Goal: Obtain resource: Download file/media

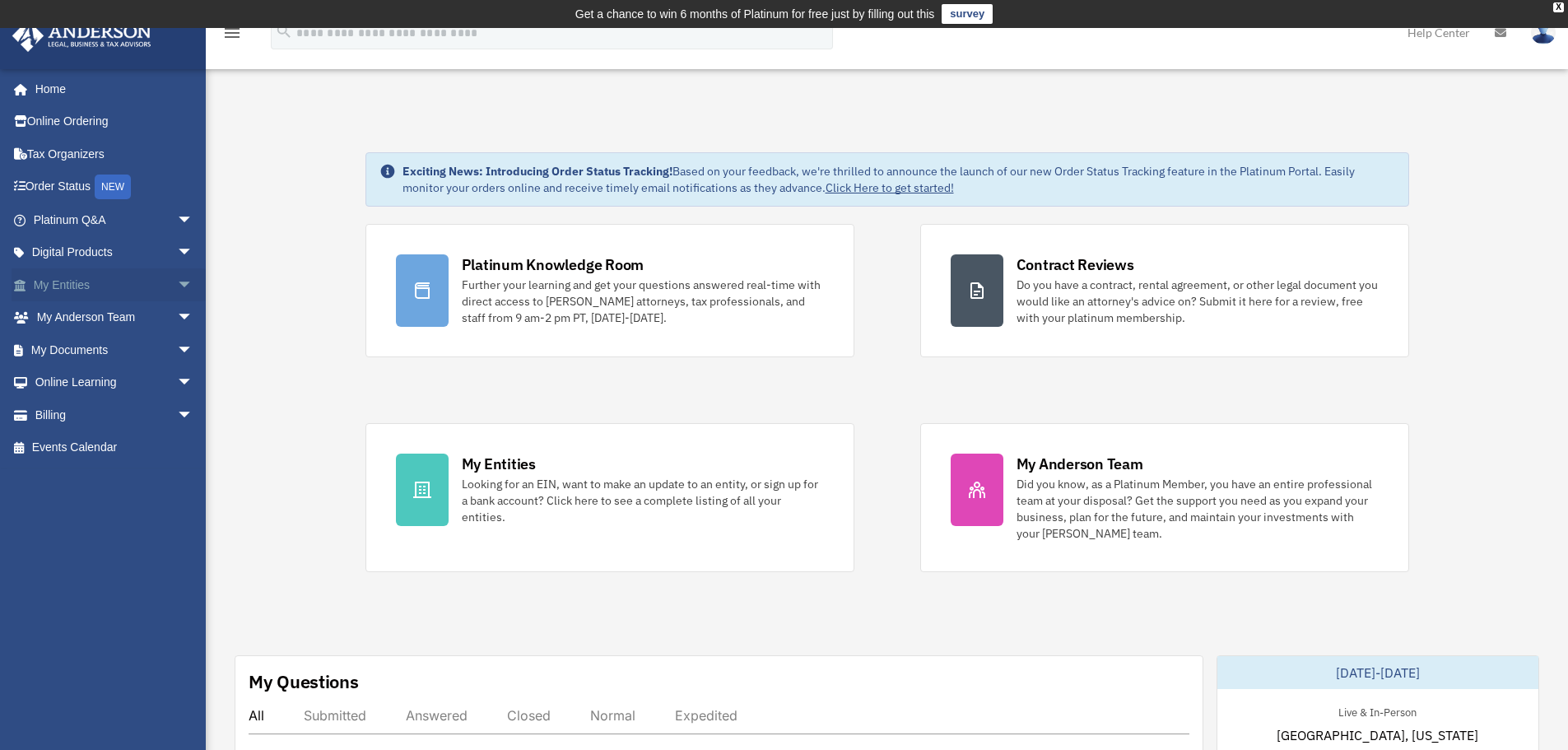
click at [177, 280] on span "arrow_drop_down" at bounding box center [194, 285] width 33 height 34
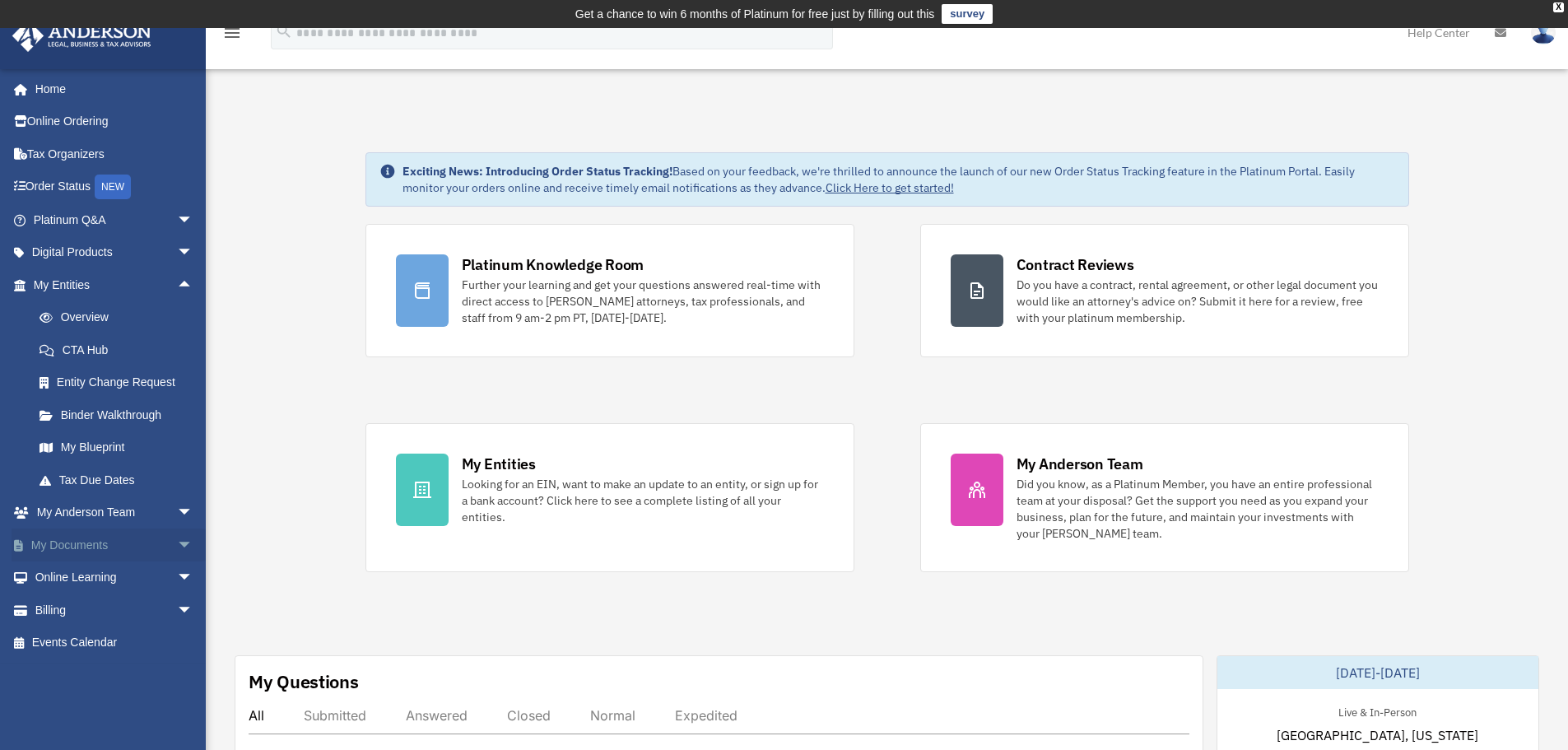
click at [177, 537] on span "arrow_drop_down" at bounding box center [194, 545] width 33 height 34
click at [120, 579] on link "Box" at bounding box center [120, 577] width 195 height 33
click at [177, 288] on span "arrow_drop_up" at bounding box center [194, 285] width 33 height 34
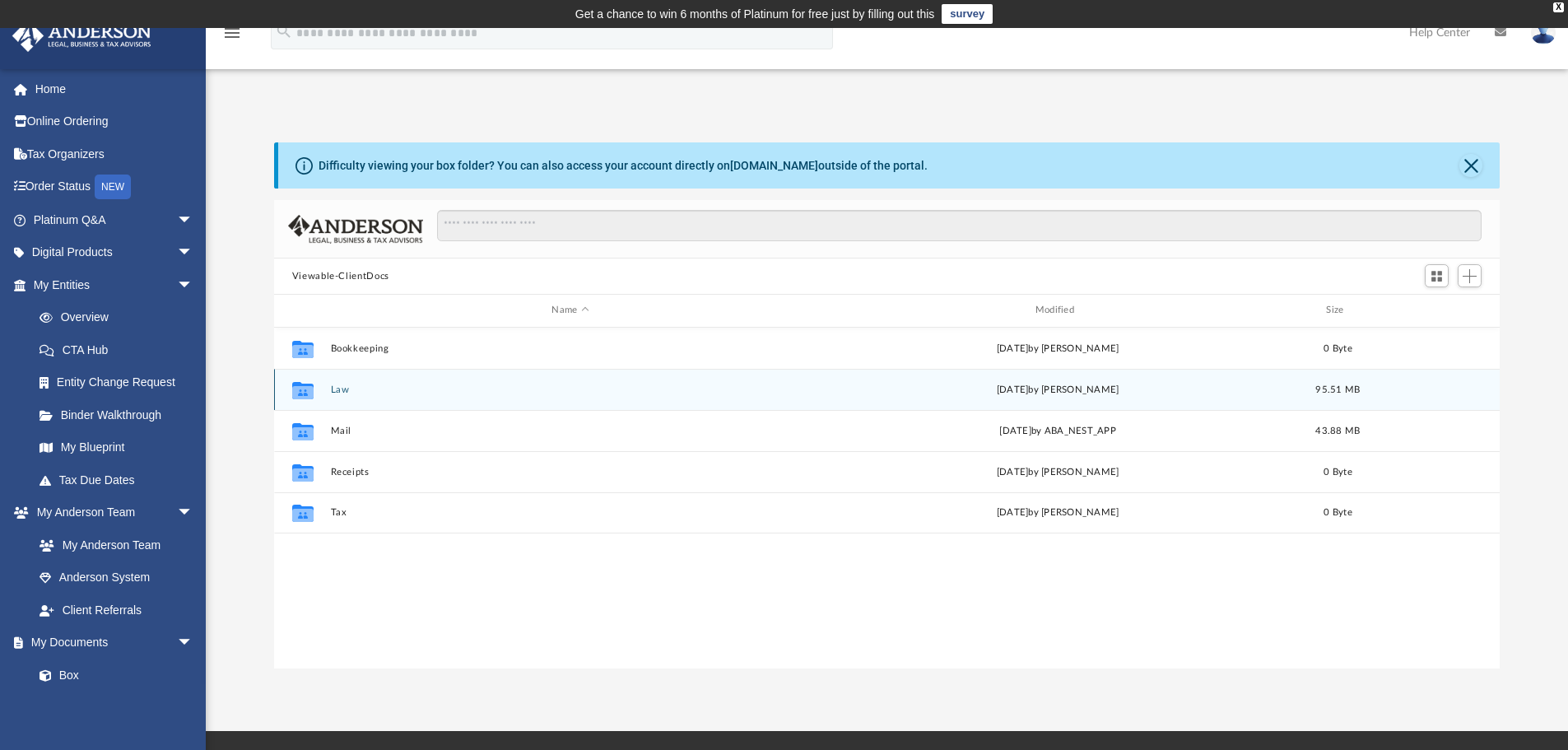
scroll to position [363, 1213]
click at [339, 387] on button "Law" at bounding box center [570, 389] width 480 height 11
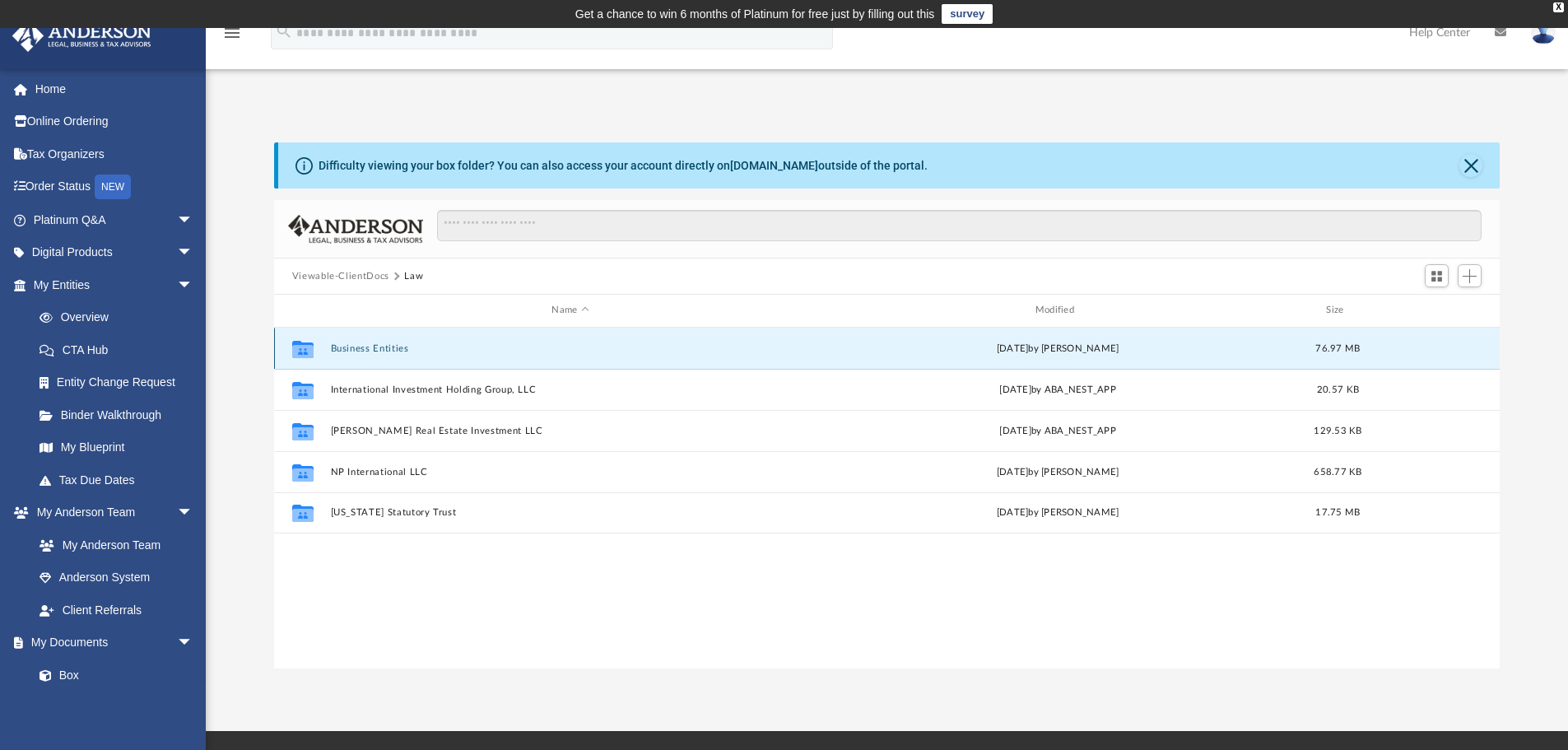
click at [354, 351] on button "Business Entities" at bounding box center [570, 348] width 480 height 11
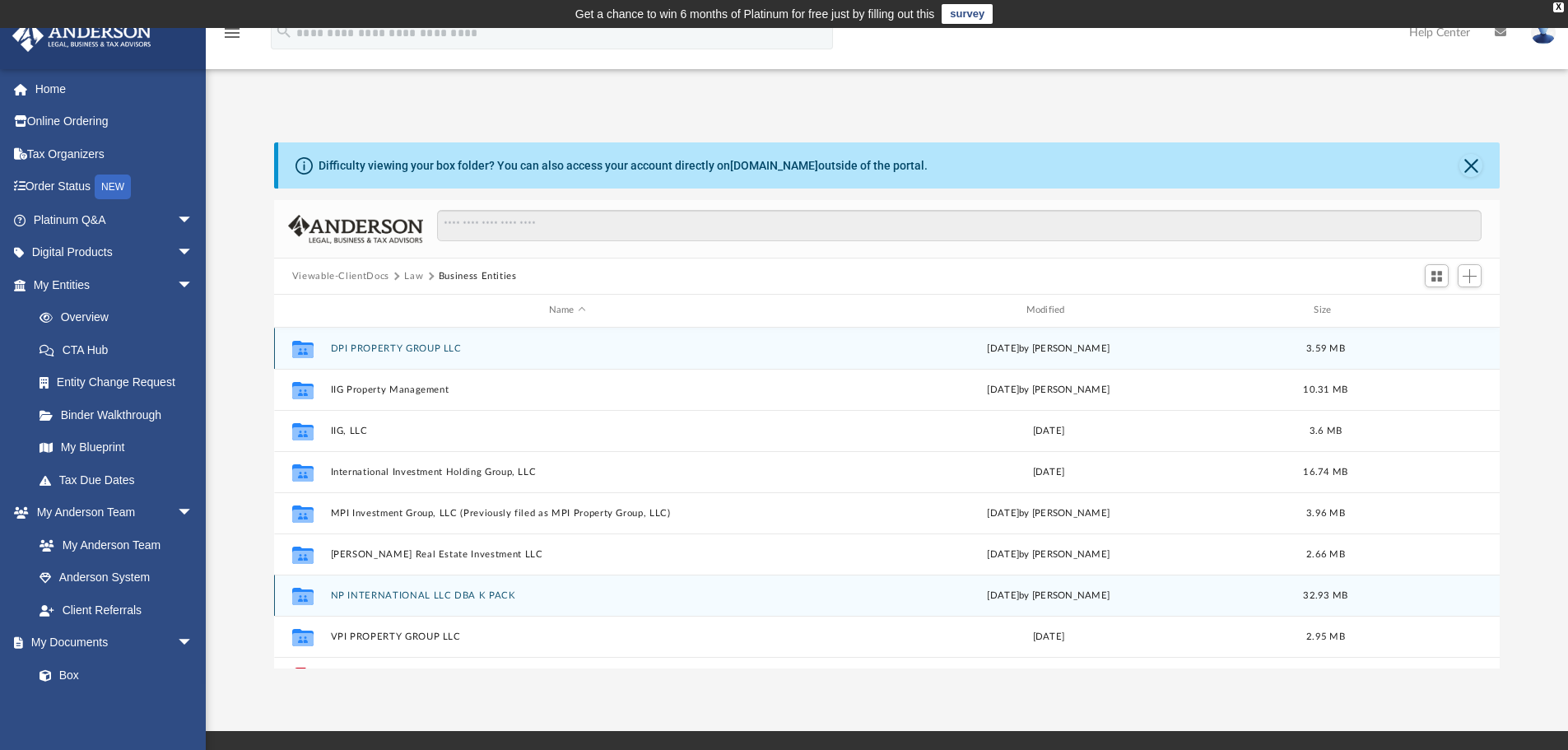
scroll to position [71, 0]
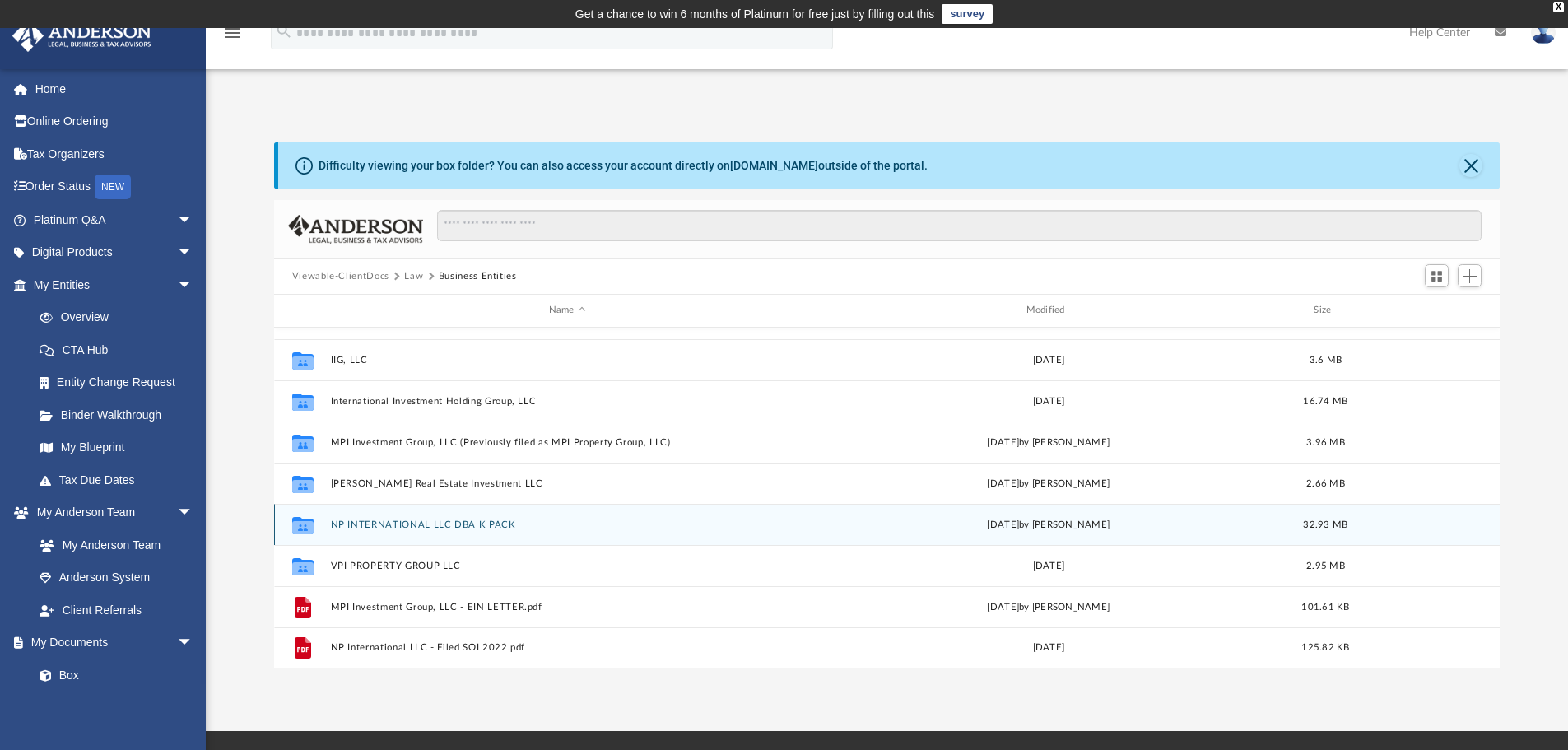
click at [379, 522] on button "NP INTERNATIONAL LLC DBA K PACK" at bounding box center [567, 525] width 474 height 11
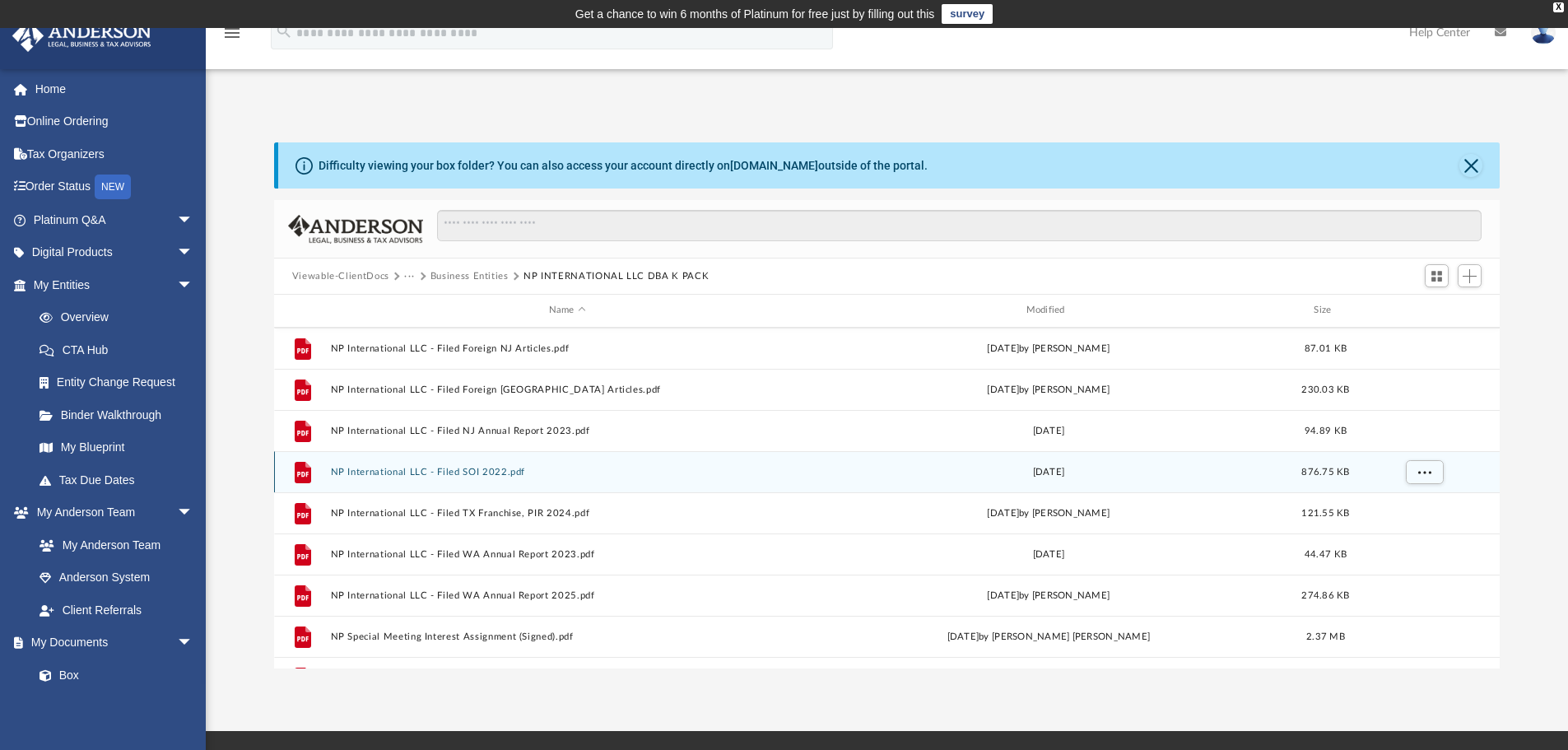
scroll to position [565, 0]
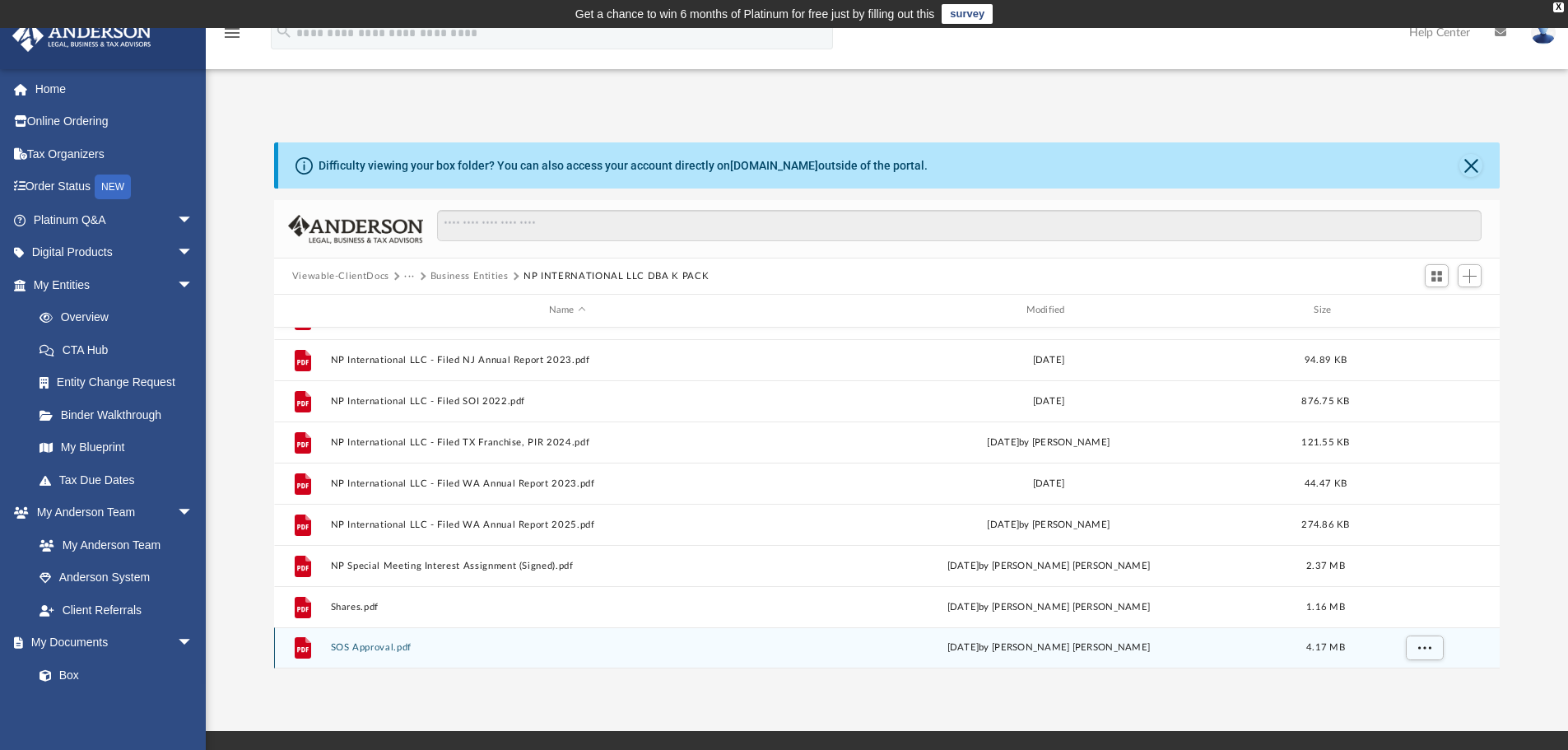
click at [375, 644] on button "SOS Approval.pdf" at bounding box center [567, 646] width 474 height 11
